Goal: Transaction & Acquisition: Download file/media

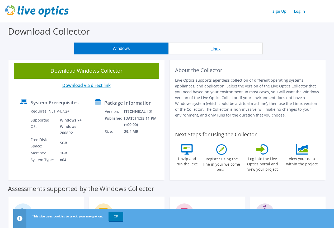
click at [76, 85] on link "Download via direct link" at bounding box center [86, 85] width 48 height 6
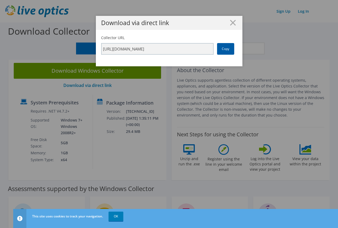
click at [222, 48] on link "Copy" at bounding box center [225, 49] width 17 height 12
click at [65, 70] on div "Download via direct link Collector URL [URL][DOMAIN_NAME] Copy" at bounding box center [169, 114] width 338 height 196
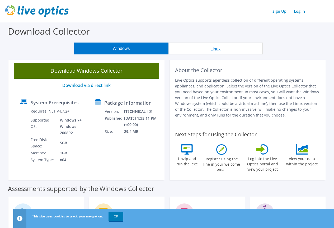
click at [65, 70] on link "Download Windows Collector" at bounding box center [86, 71] width 145 height 16
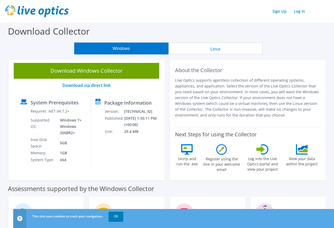
click at [169, 22] on header "Sign Up Log In" at bounding box center [167, 11] width 334 height 22
click at [217, 25] on div "Download Collector" at bounding box center [167, 32] width 329 height 20
